Goal: Task Accomplishment & Management: Manage account settings

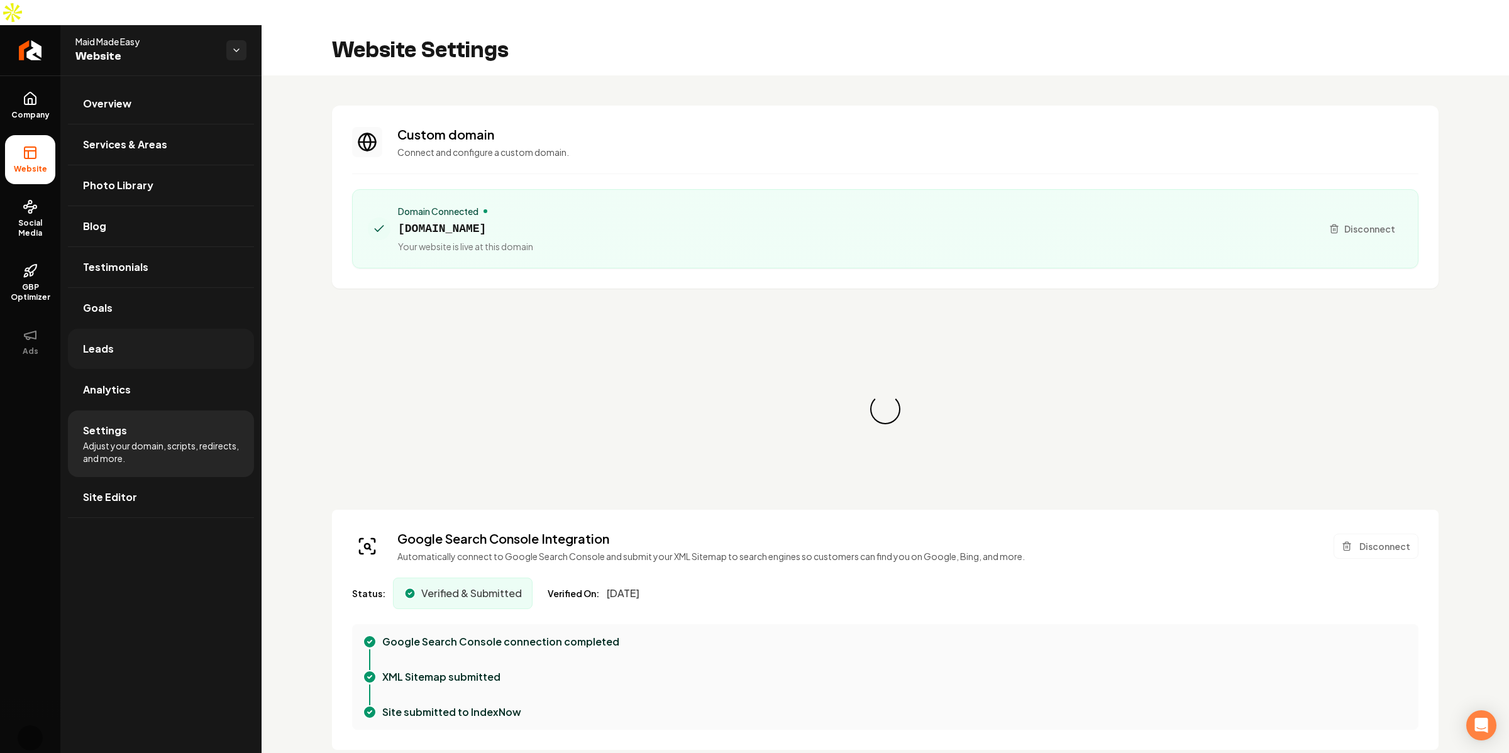
click at [155, 340] on link "Leads" at bounding box center [161, 349] width 186 height 40
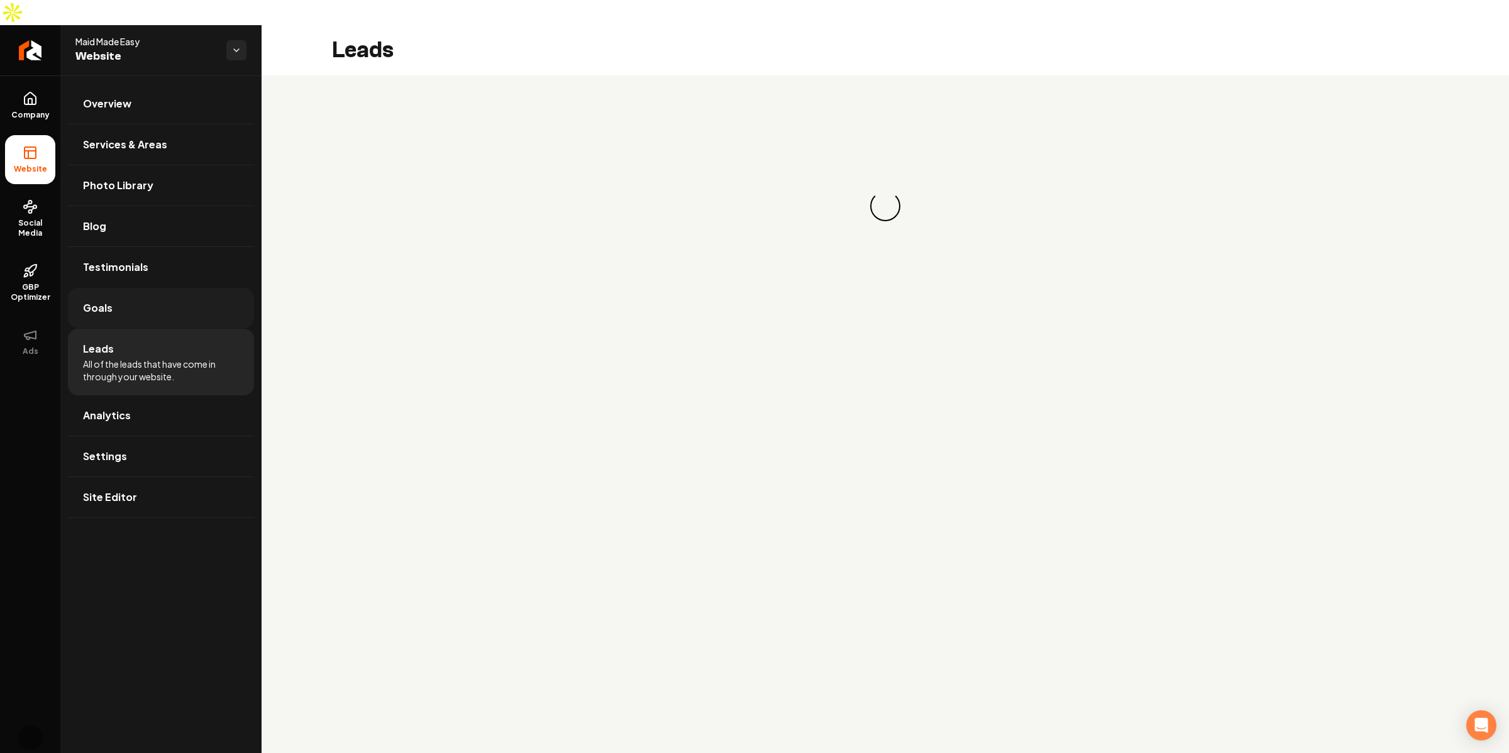
click at [157, 299] on link "Goals" at bounding box center [161, 308] width 186 height 40
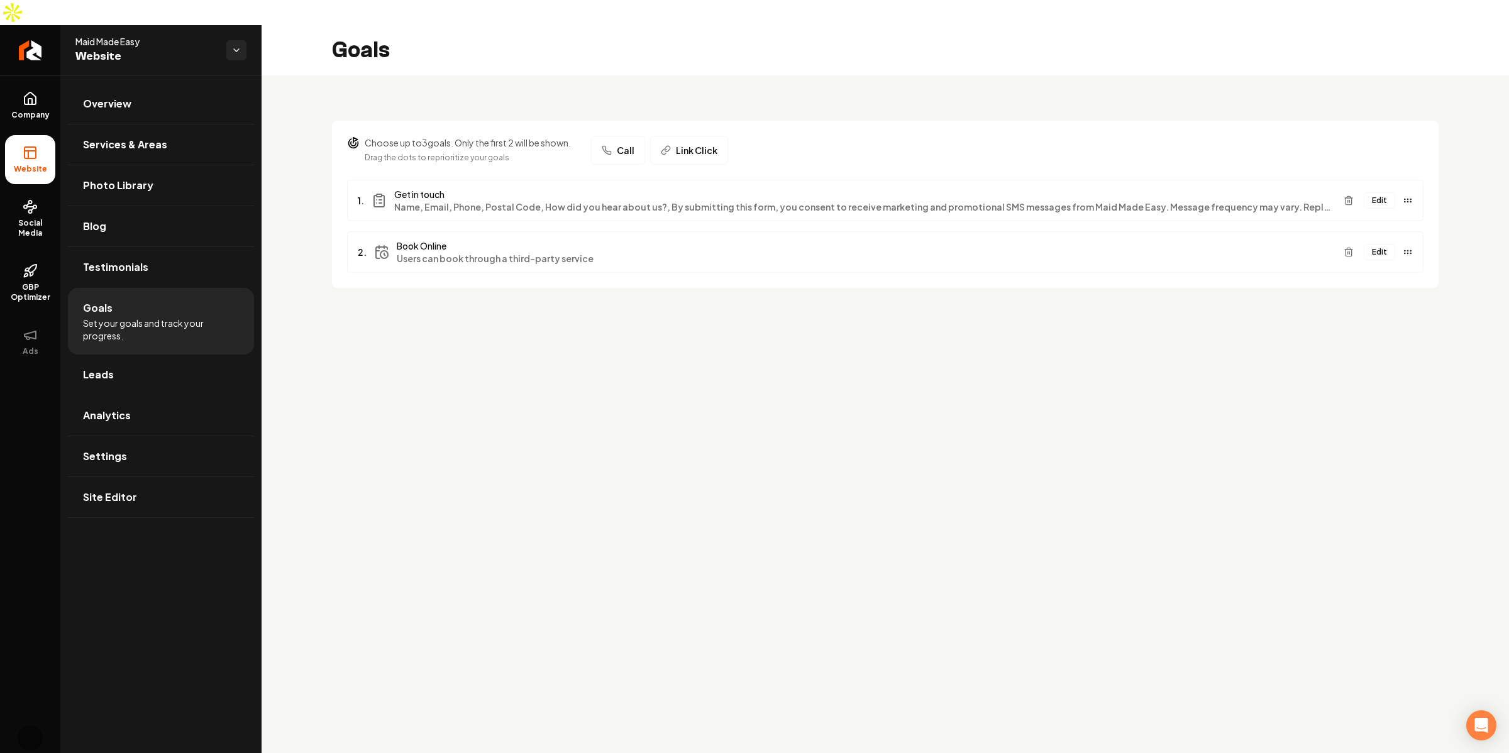
click at [525, 252] on span "Users can book through a third-party service" at bounding box center [865, 258] width 937 height 13
click at [1378, 244] on button "Edit" at bounding box center [1379, 252] width 31 height 16
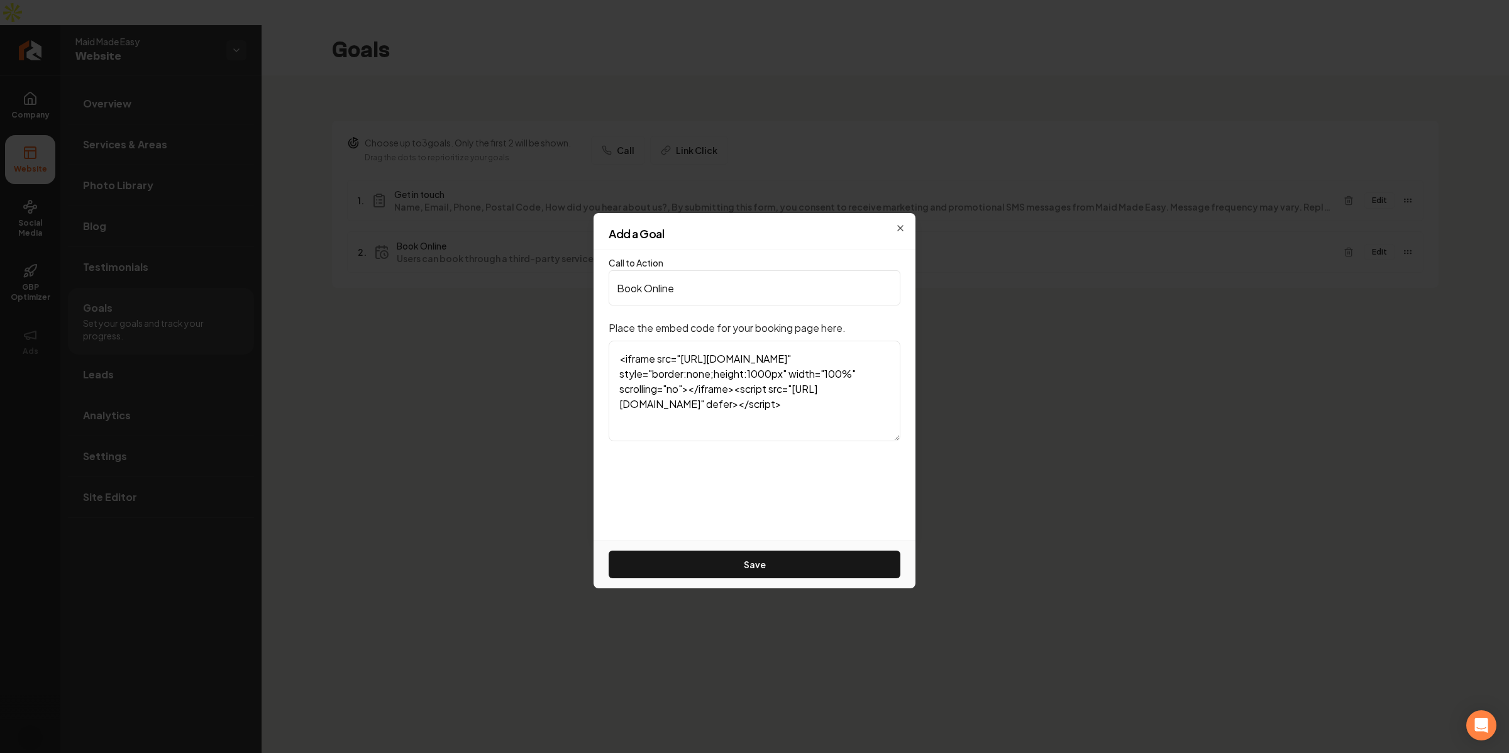
click at [789, 455] on div "Call to Action Book Online Place the embed code for your booking page here. <if…" at bounding box center [755, 395] width 322 height 290
click at [819, 390] on textarea "<iframe src="[URL][DOMAIN_NAME]" style="border:none;height:1000px" width="100%"…" at bounding box center [755, 391] width 292 height 101
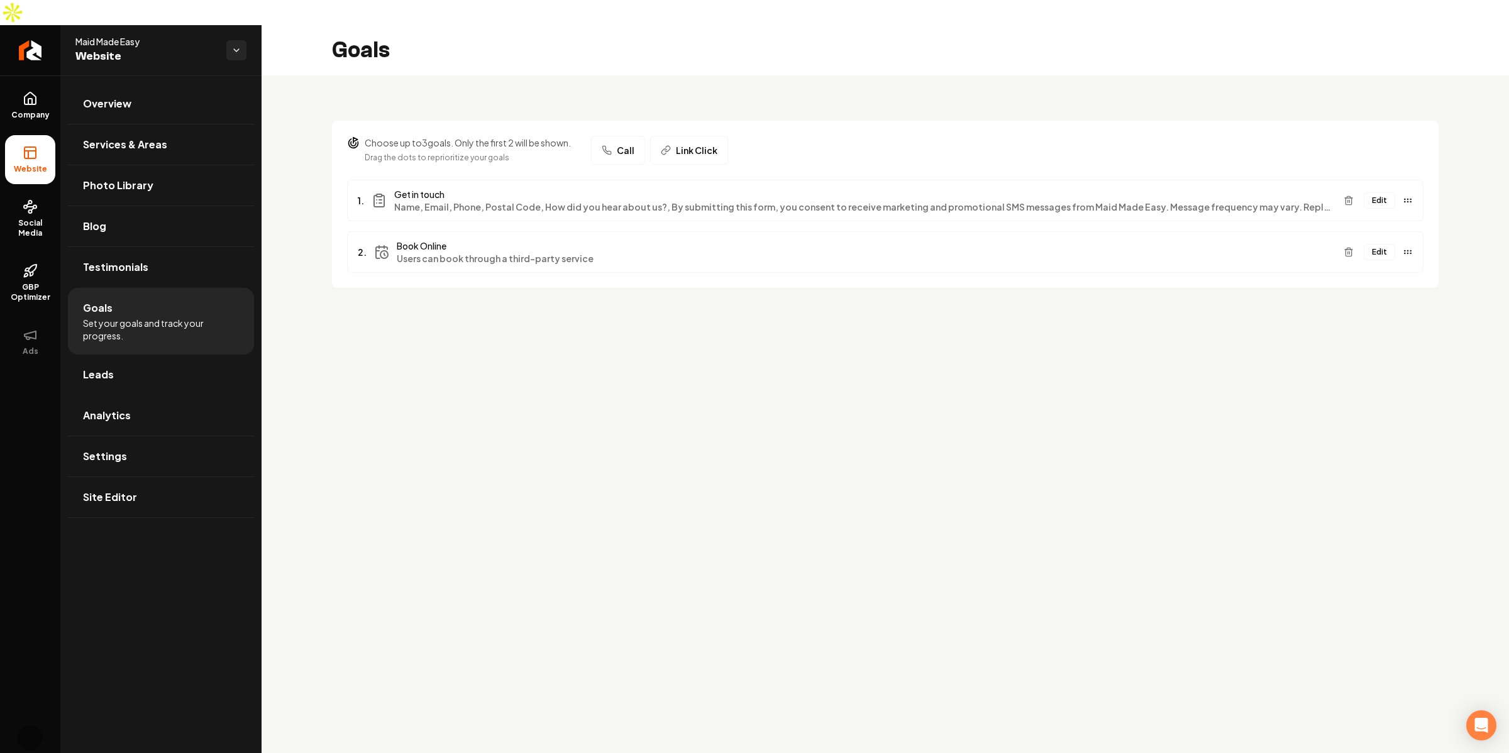
click at [758, 188] on span "Get in touch" at bounding box center [863, 194] width 939 height 13
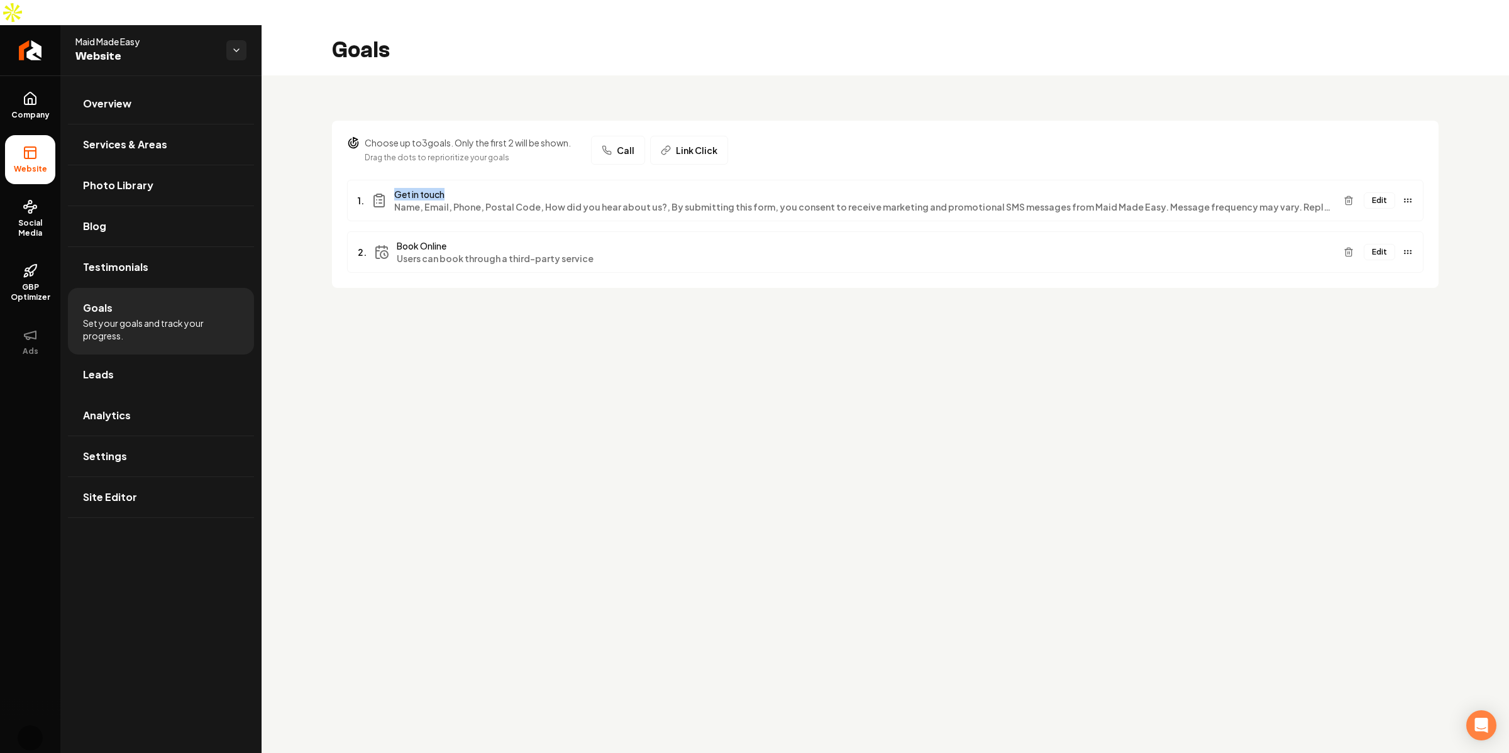
click at [758, 188] on span "Get in touch" at bounding box center [863, 194] width 939 height 13
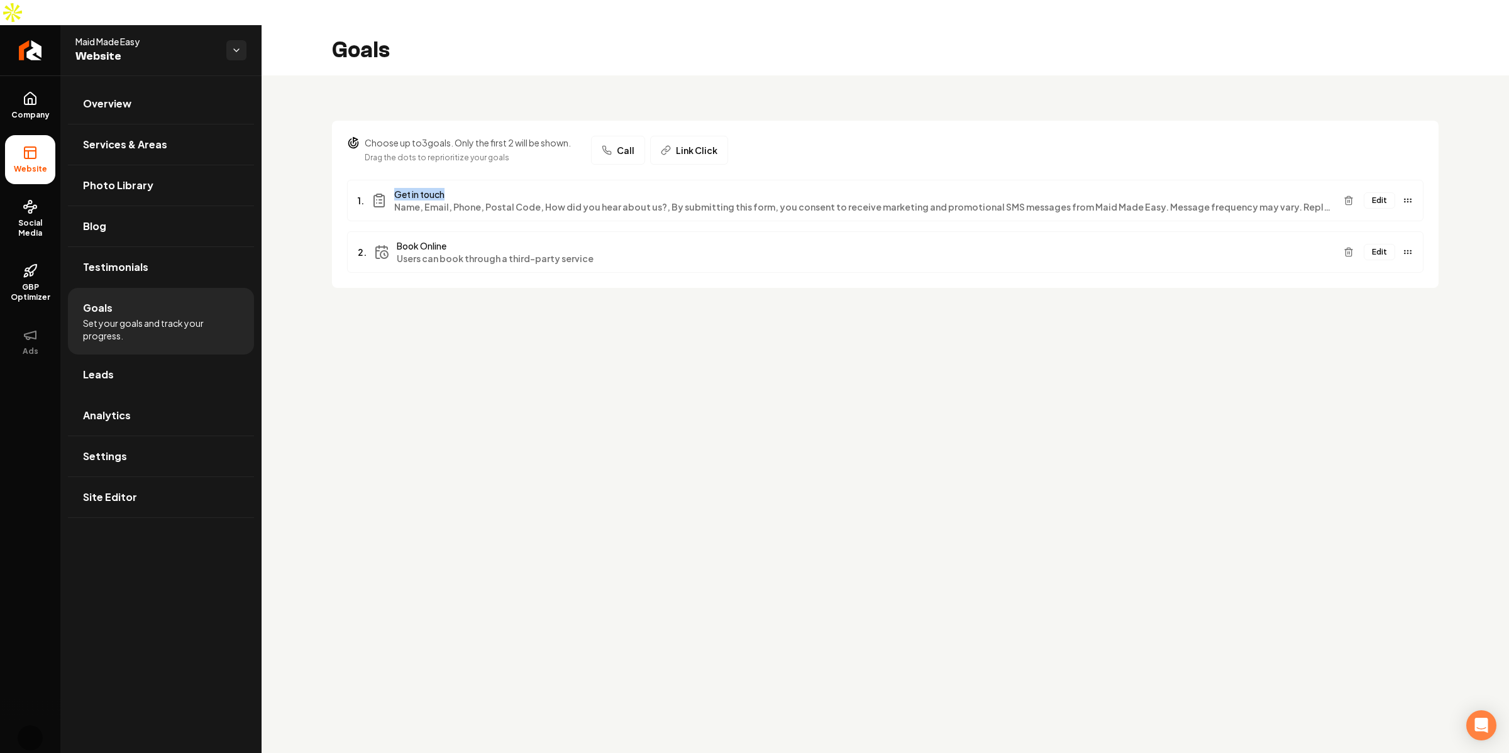
click at [758, 188] on span "Get in touch" at bounding box center [863, 194] width 939 height 13
click at [851, 121] on section "Choose up to 3 goals. Only the first 2 will be shown. Drag the dots to repriori…" at bounding box center [885, 204] width 1107 height 167
